Goal: Task Accomplishment & Management: Manage account settings

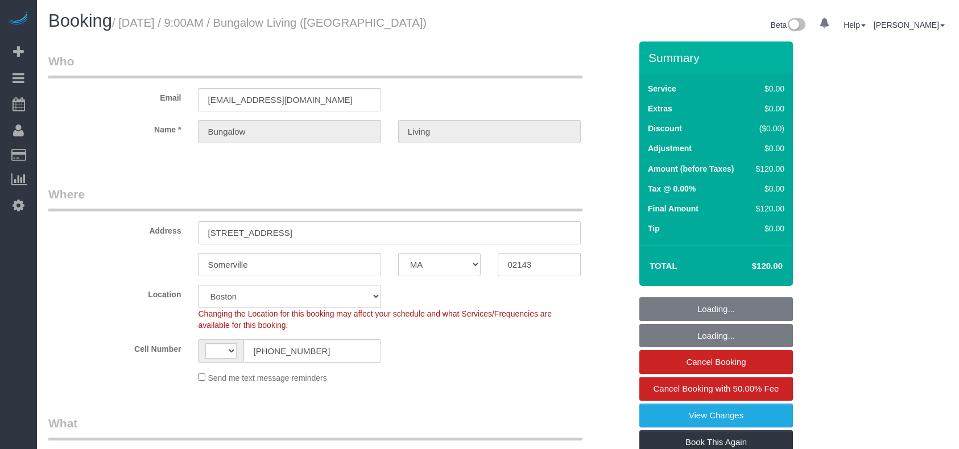
select select "MA"
select select "number:89"
select select "number:90"
select select "number:15"
select select "number:7"
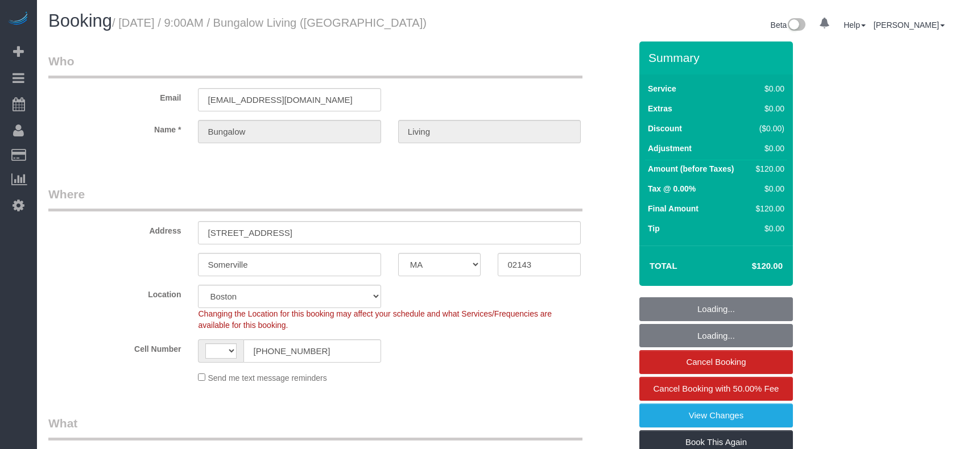
select select "number:21"
select select "string:US"
select select "object:923"
select select "spot1"
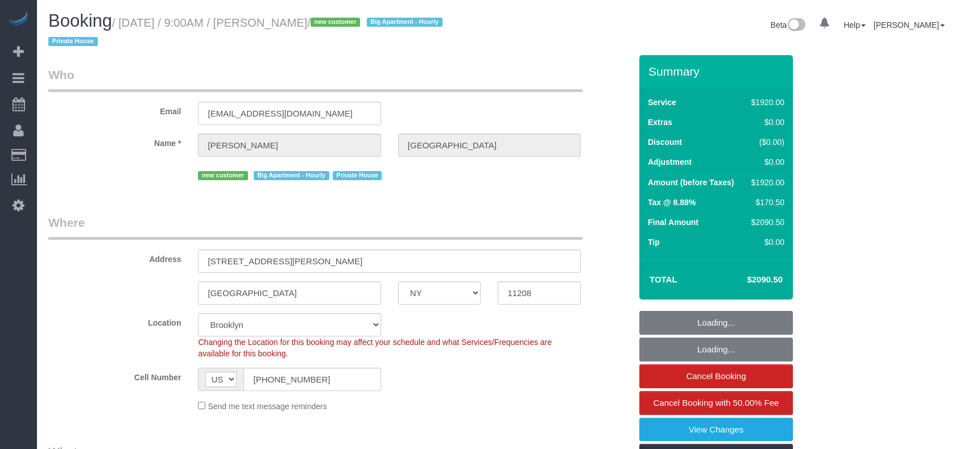
select select "NY"
select select "4"
select select "360"
select select "spot1"
select select "number:89"
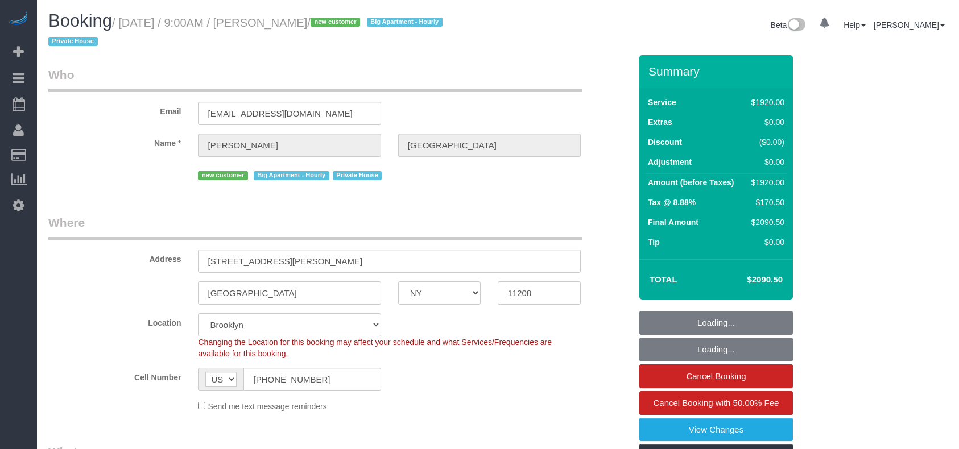
select select "number:90"
select select "number:15"
select select "number:7"
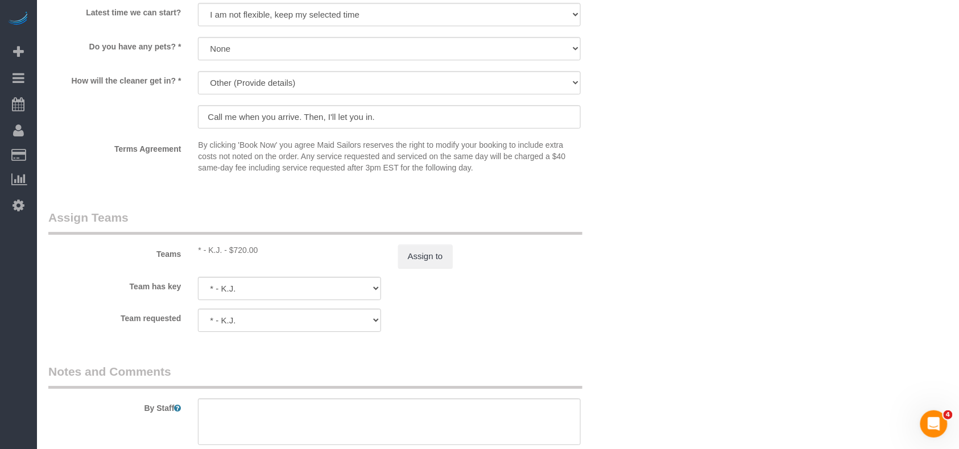
scroll to position [1214, 0]
